Goal: Task Accomplishment & Management: Manage account settings

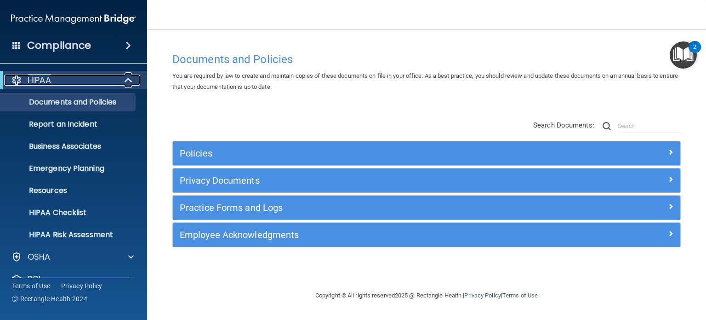
drag, startPoint x: 124, startPoint y: 80, endPoint x: 181, endPoint y: 64, distance: 59.3
click at [126, 80] on span at bounding box center [130, 80] width 8 height 11
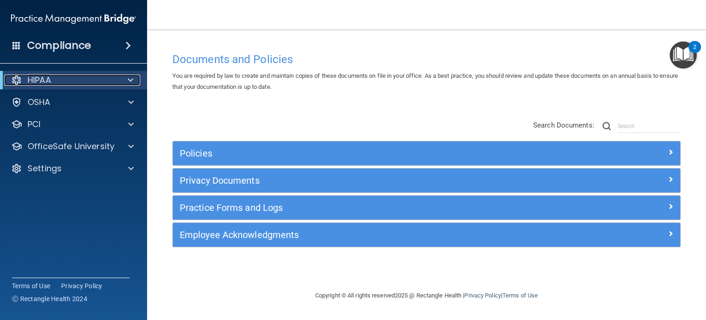
click at [128, 78] on span at bounding box center [131, 80] width 6 height 11
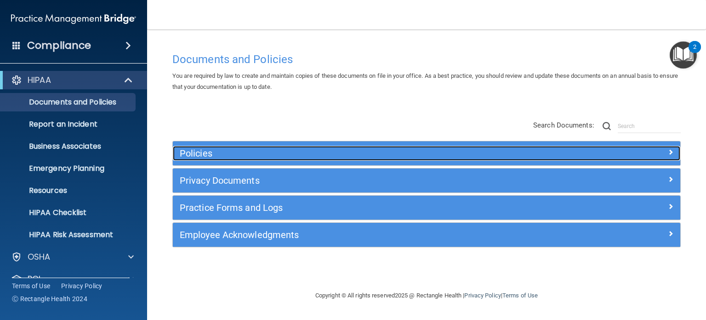
click at [206, 155] on h5 "Policies" at bounding box center [363, 153] width 367 height 10
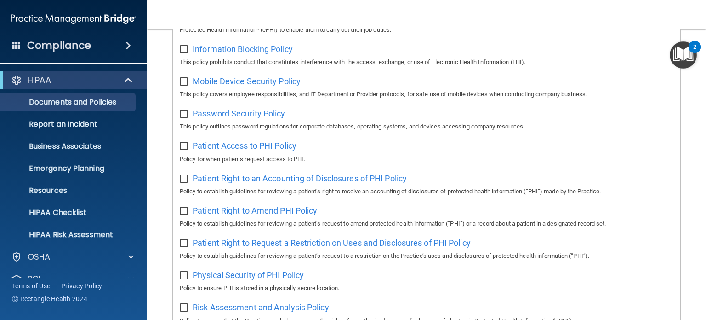
scroll to position [460, 0]
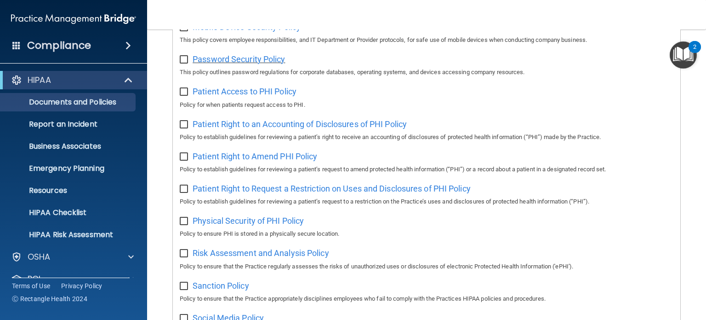
click at [239, 60] on span "Password Security Policy" at bounding box center [239, 59] width 92 height 10
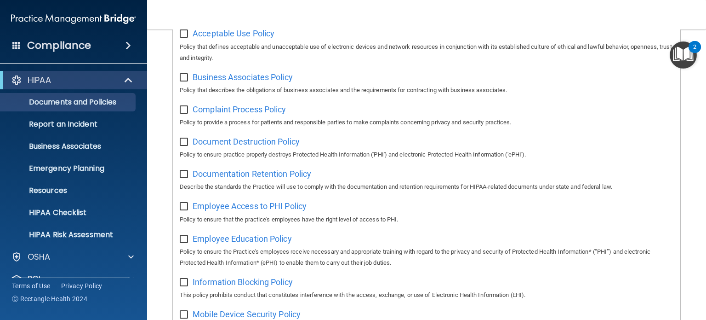
scroll to position [92, 0]
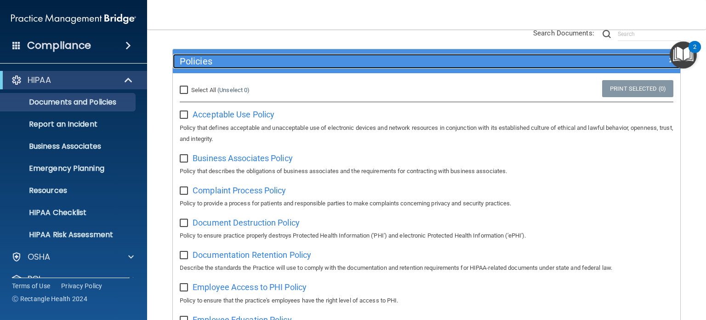
click at [224, 61] on h5 "Policies" at bounding box center [363, 61] width 367 height 10
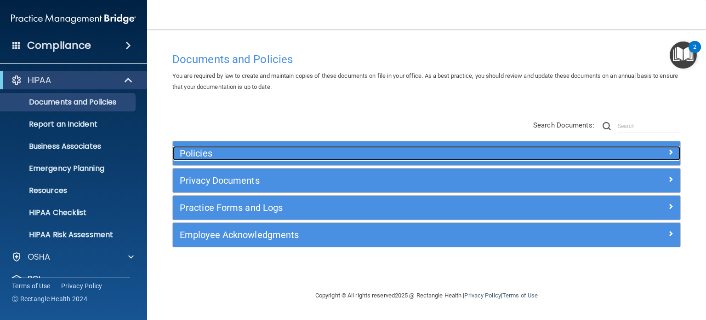
scroll to position [0, 0]
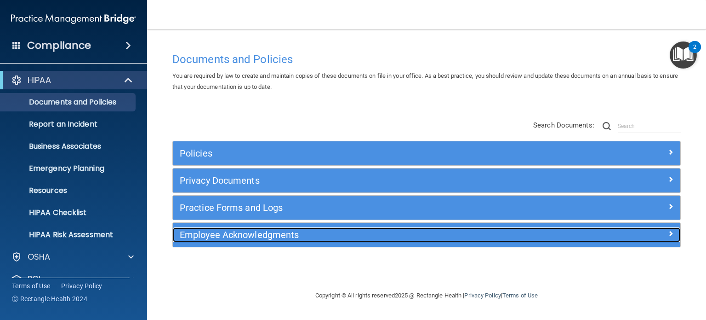
click at [243, 233] on h5 "Employee Acknowledgments" at bounding box center [363, 234] width 367 height 10
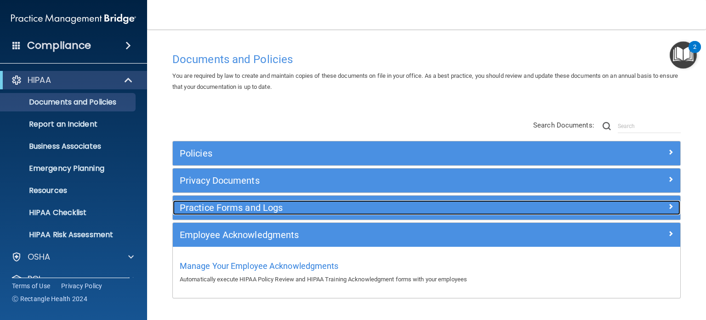
click at [250, 209] on h5 "Practice Forms and Logs" at bounding box center [363, 207] width 367 height 10
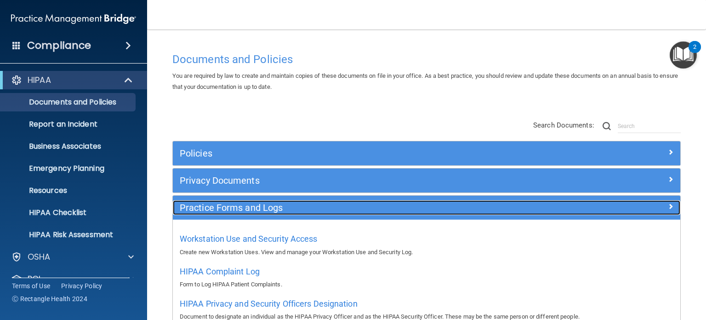
click at [253, 207] on h5 "Practice Forms and Logs" at bounding box center [363, 207] width 367 height 10
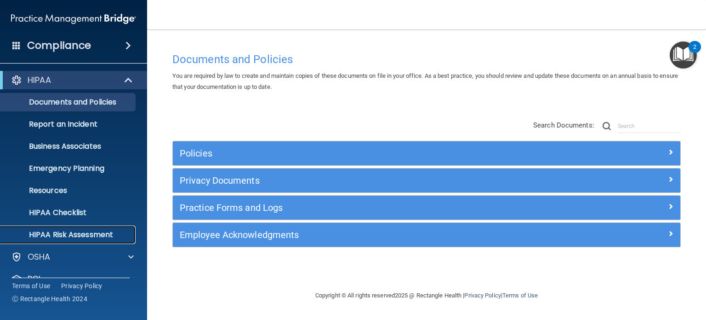
click at [88, 235] on p "HIPAA Risk Assessment" at bounding box center [69, 234] width 126 height 9
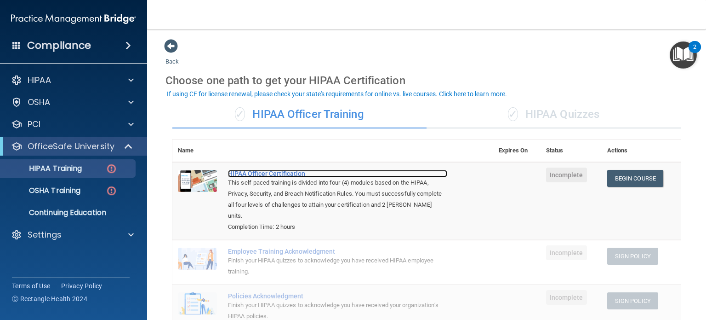
click at [262, 172] on div "HIPAA Officer Certification" at bounding box center [337, 173] width 219 height 7
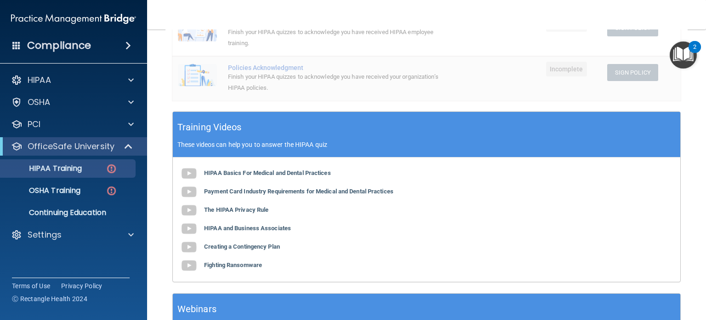
scroll to position [305, 0]
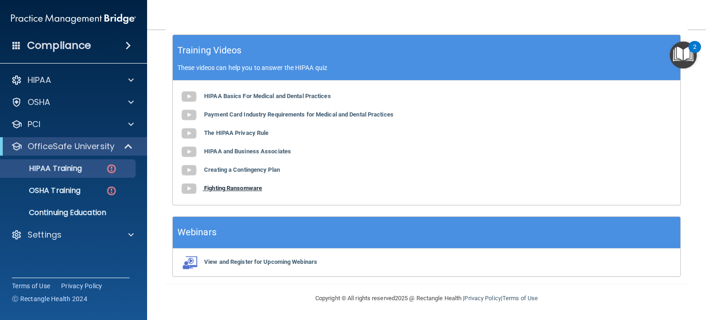
click at [218, 187] on b "Fighting Ransomware" at bounding box center [233, 187] width 58 height 7
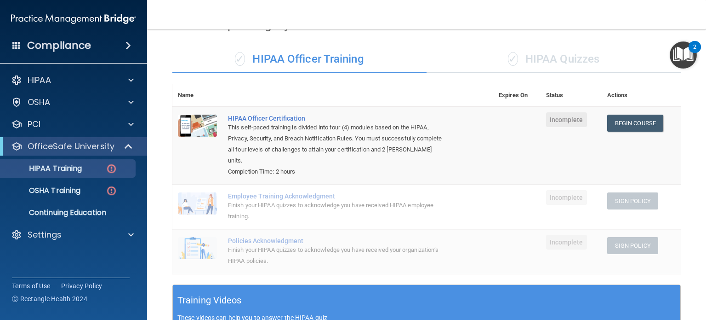
scroll to position [0, 0]
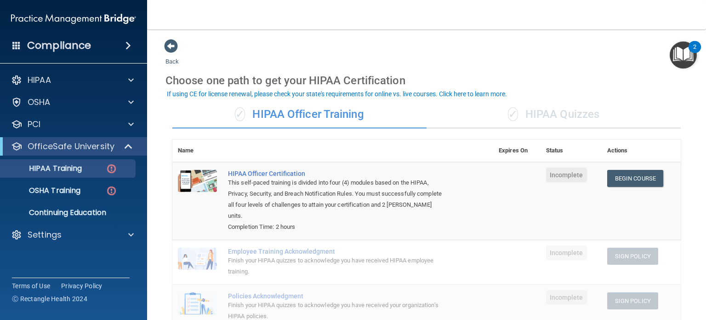
click at [547, 115] on div "✓ HIPAA Quizzes" at bounding box center [554, 115] width 254 height 28
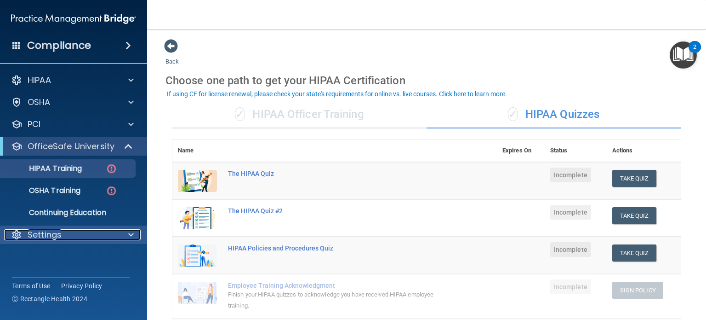
click at [131, 239] on span at bounding box center [131, 234] width 6 height 11
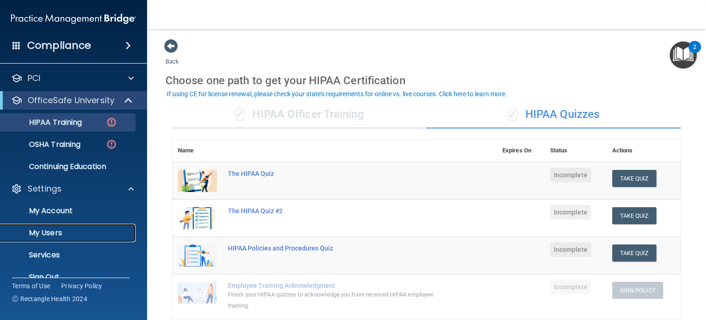
click at [76, 236] on p "My Users" at bounding box center [69, 232] width 126 height 9
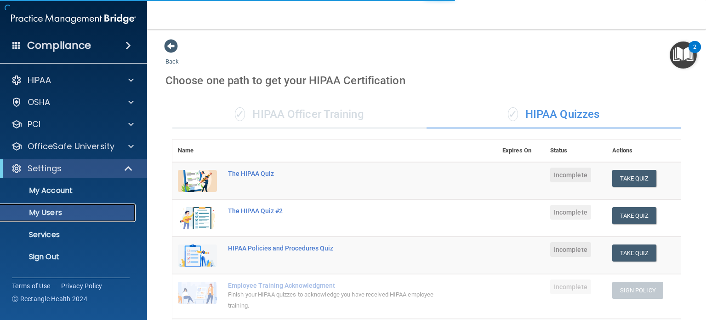
select select "20"
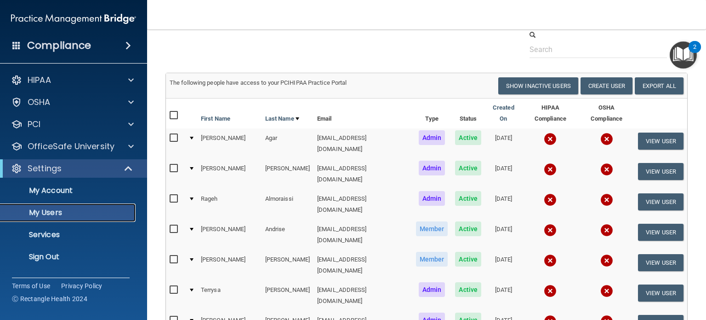
scroll to position [46, 0]
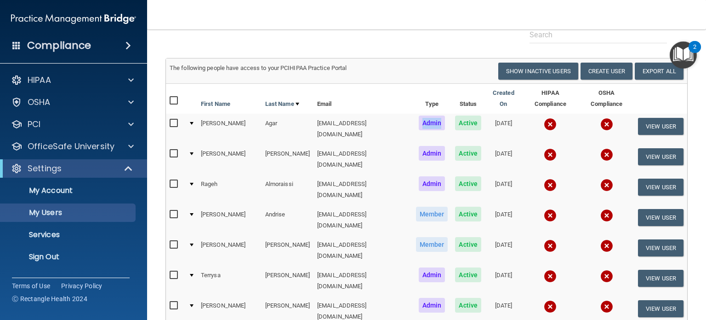
drag, startPoint x: 407, startPoint y: 115, endPoint x: 429, endPoint y: 117, distance: 22.6
click at [429, 117] on span "Admin" at bounding box center [432, 122] width 27 height 15
click at [419, 115] on span "Admin" at bounding box center [432, 122] width 27 height 15
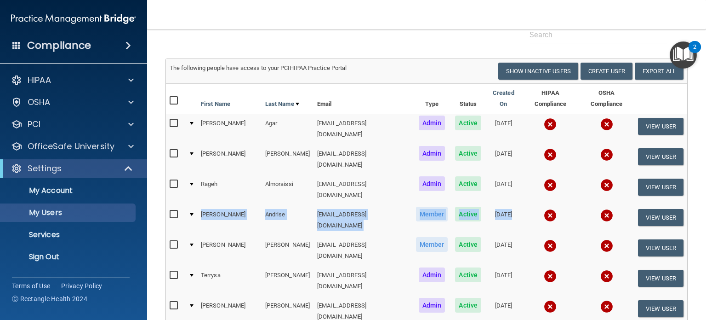
drag, startPoint x: 199, startPoint y: 191, endPoint x: 525, endPoint y: 189, distance: 326.1
click at [525, 205] on tr "[PERSON_NAME] [EMAIL_ADDRESS][DOMAIN_NAME] Member Active [DATE] View User" at bounding box center [427, 220] width 522 height 30
click at [533, 71] on button "Show Inactive Users" at bounding box center [539, 71] width 80 height 17
select select "20"
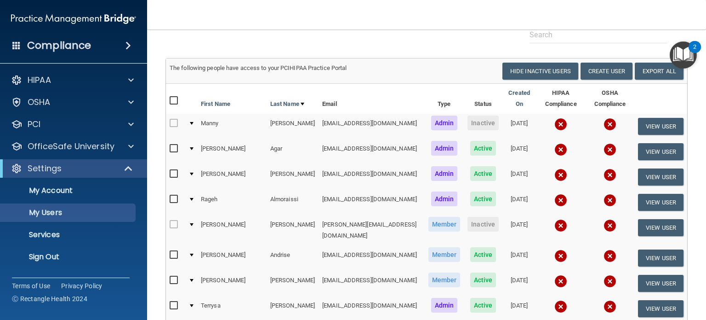
scroll to position [138, 0]
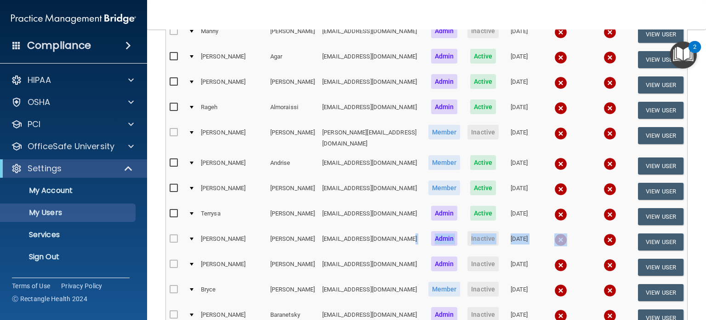
drag, startPoint x: 392, startPoint y: 239, endPoint x: 560, endPoint y: 241, distance: 167.9
click at [560, 241] on tr "[PERSON_NAME] [EMAIL_ADDRESS][DOMAIN_NAME] Admin Inactive [DATE] View User" at bounding box center [427, 241] width 522 height 25
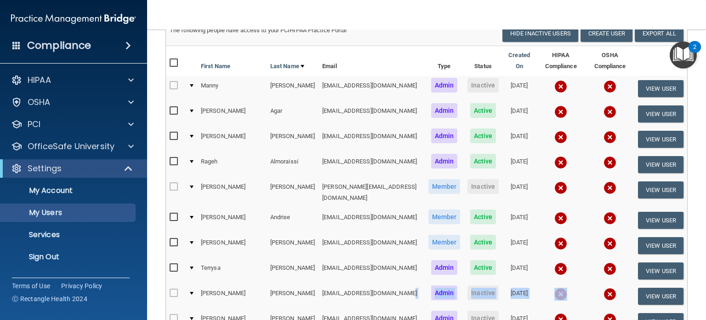
scroll to position [0, 0]
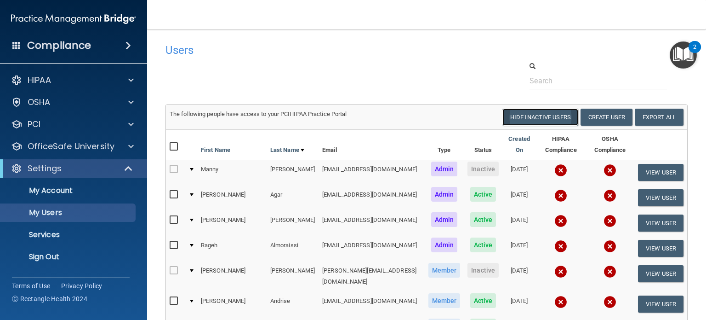
click at [528, 120] on button "Hide Inactive Users" at bounding box center [541, 117] width 76 height 17
select select "20"
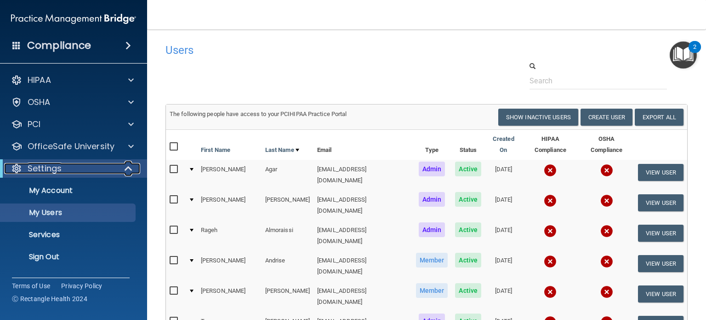
click at [128, 168] on span at bounding box center [130, 168] width 8 height 11
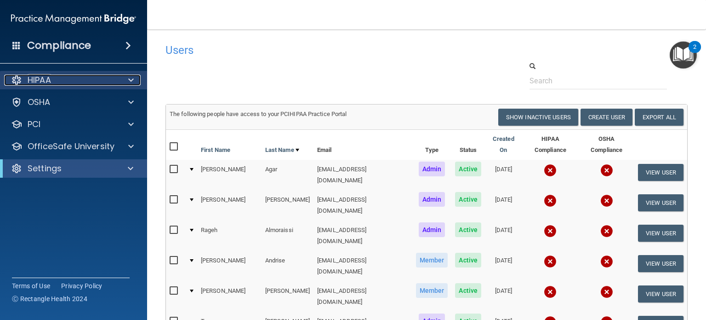
click at [136, 79] on div at bounding box center [129, 80] width 23 height 11
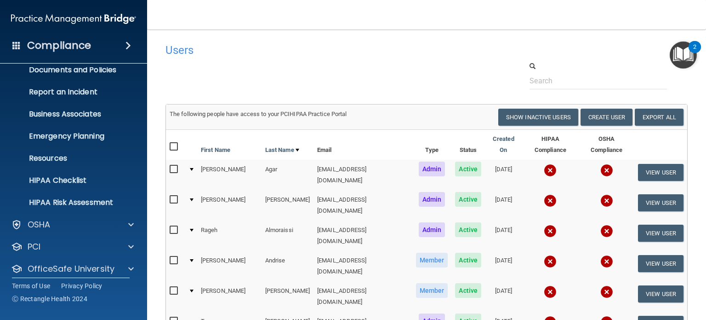
scroll to position [62, 0]
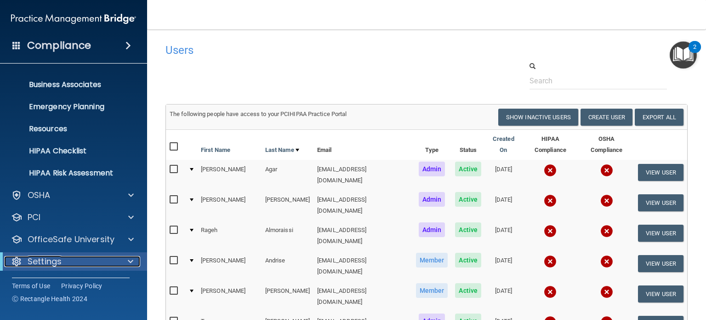
click at [119, 262] on div at bounding box center [129, 261] width 23 height 11
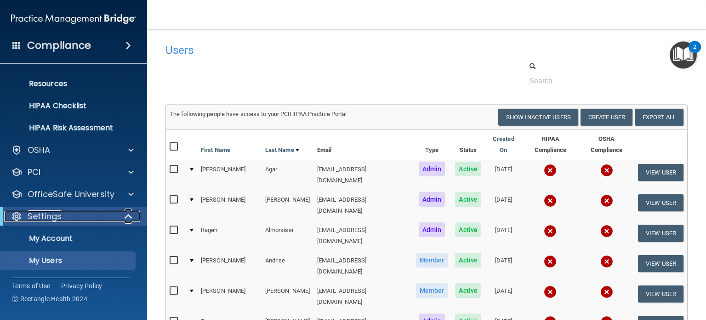
scroll to position [150, 0]
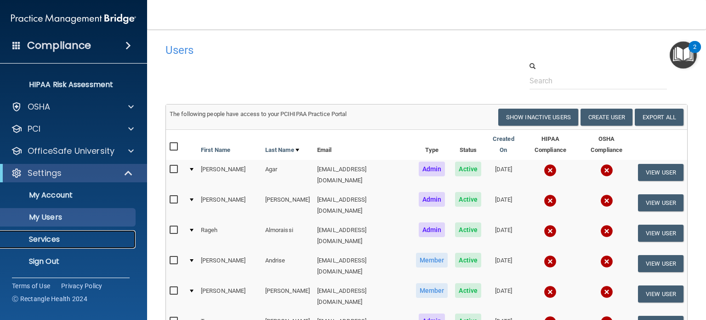
click at [56, 239] on p "Services" at bounding box center [69, 239] width 126 height 9
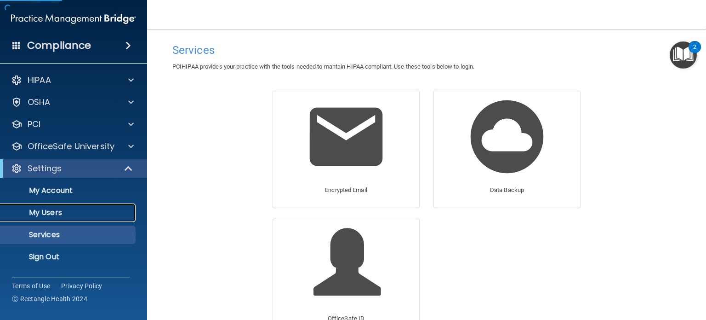
click at [74, 205] on link "My Users" at bounding box center [63, 212] width 145 height 18
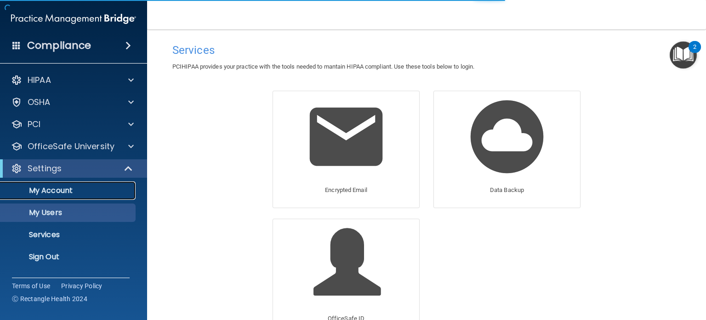
click at [81, 186] on p "My Account" at bounding box center [69, 190] width 126 height 9
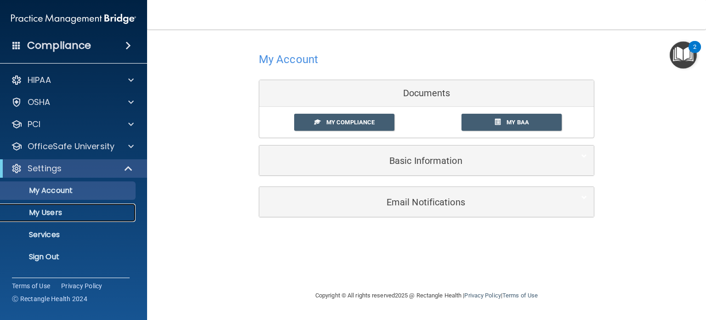
click at [72, 207] on link "My Users" at bounding box center [63, 212] width 145 height 18
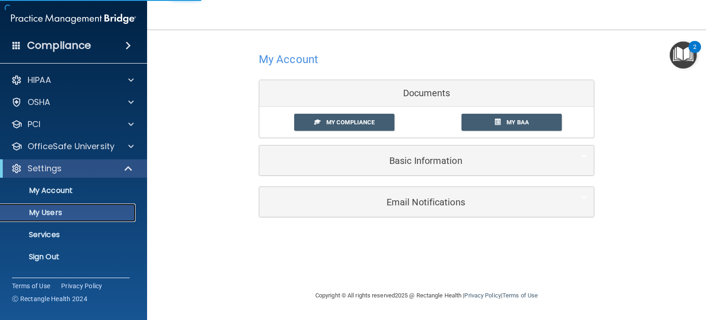
select select "20"
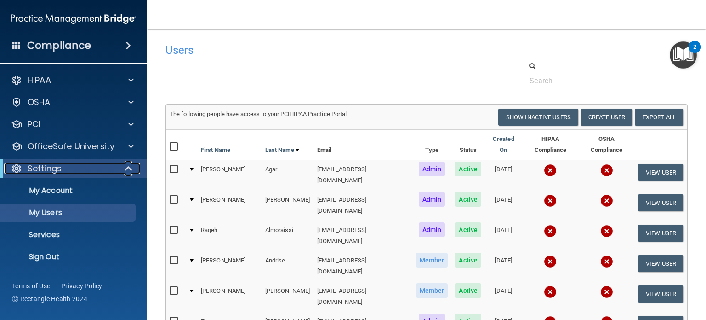
click at [127, 170] on span at bounding box center [130, 168] width 8 height 11
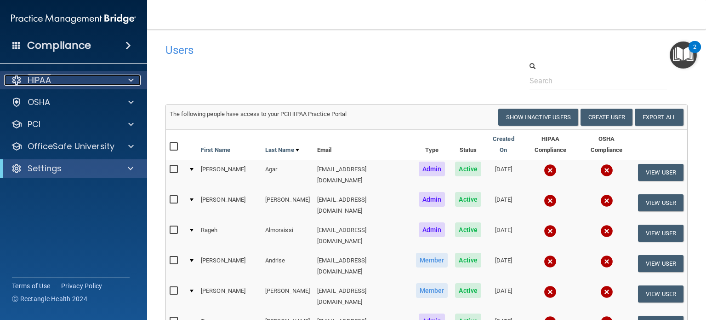
click at [134, 77] on div at bounding box center [129, 80] width 23 height 11
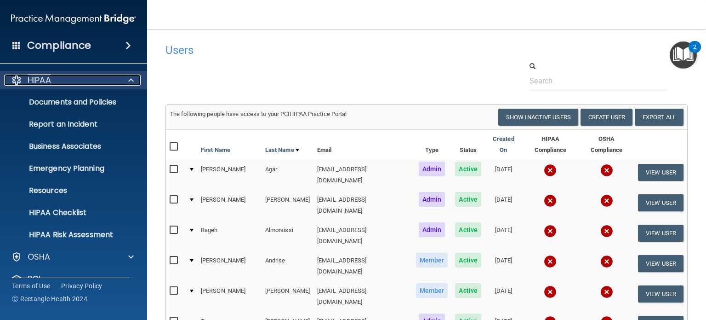
click at [126, 79] on div at bounding box center [129, 80] width 23 height 11
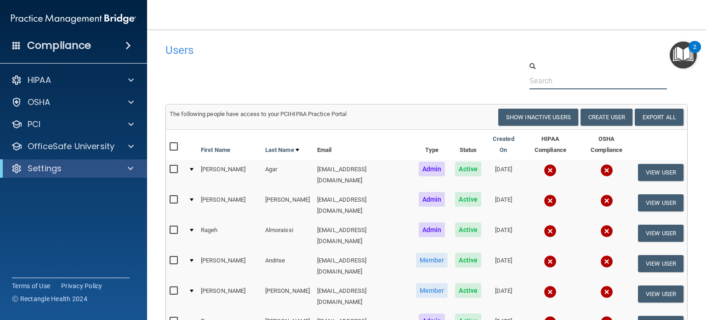
click at [198, 86] on div at bounding box center [427, 75] width 536 height 28
